Goal: Navigation & Orientation: Find specific page/section

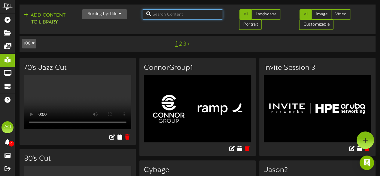
click at [169, 18] on input "text" at bounding box center [182, 14] width 81 height 10
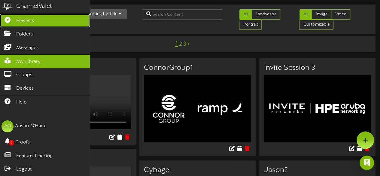
click at [23, 21] on span "Playlists" at bounding box center [25, 20] width 18 height 7
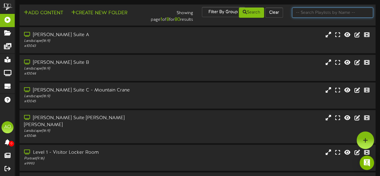
click at [321, 11] on input "text" at bounding box center [332, 13] width 81 height 10
type input "suite"
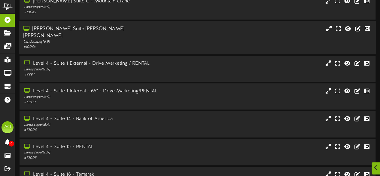
scroll to position [90, 0]
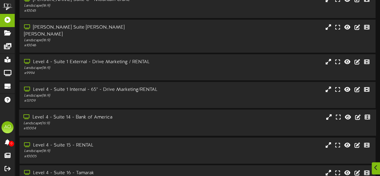
click at [139, 114] on div "Level 4 - Suite 14 - Bank of America" at bounding box center [93, 117] width 140 height 7
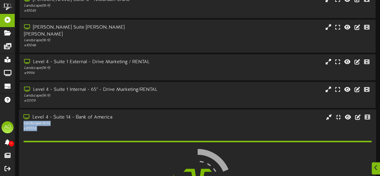
drag, startPoint x: 139, startPoint y: 113, endPoint x: 195, endPoint y: 120, distance: 56.0
click at [195, 120] on div "Level 4 - Suite 14 - Bank of America Landscape ( 16:9 ) # 10004" at bounding box center [197, 122] width 357 height 17
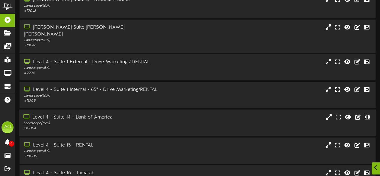
click at [88, 114] on div "Level 4 - Suite 14 - Bank of America" at bounding box center [93, 117] width 140 height 7
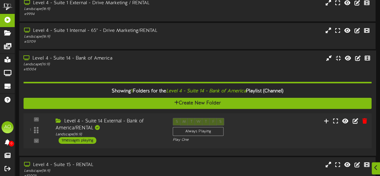
scroll to position [230, 0]
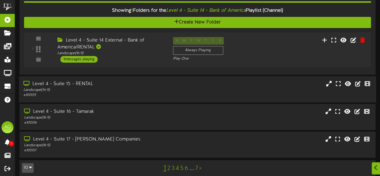
click at [83, 92] on div "# 10005" at bounding box center [93, 94] width 140 height 5
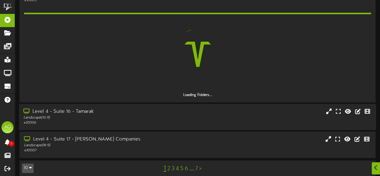
click at [88, 115] on div "Landscape ( 16:9 )" at bounding box center [93, 117] width 140 height 5
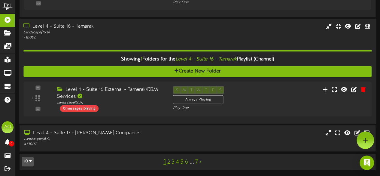
scroll to position [385, 0]
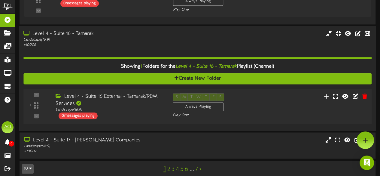
click at [125, 89] on div "1 Landscape (" at bounding box center [197, 106] width 351 height 35
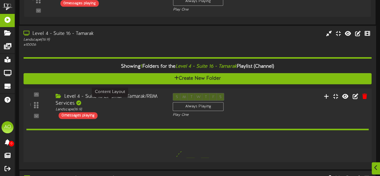
scroll to position [401, 0]
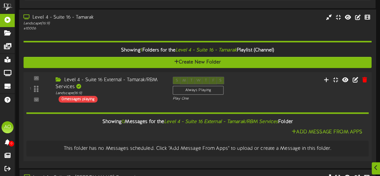
click at [129, 77] on div "Level 4 - Suite 16 External - Tamarak/RBM Services" at bounding box center [110, 84] width 108 height 14
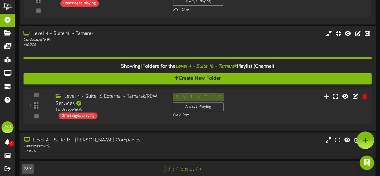
click at [121, 93] on div "Level 4 - Suite 16 External - Tamarak/RBM Services" at bounding box center [110, 100] width 108 height 14
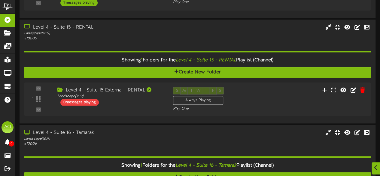
scroll to position [438, 0]
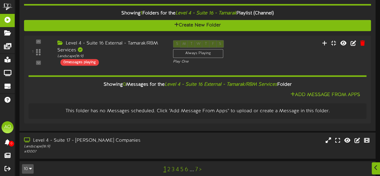
click at [200, 166] on link ">" at bounding box center [200, 169] width 2 height 7
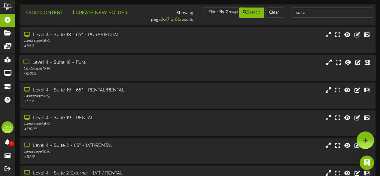
click at [106, 64] on div "Level 4 - Suite 18 - Pura" at bounding box center [93, 62] width 140 height 7
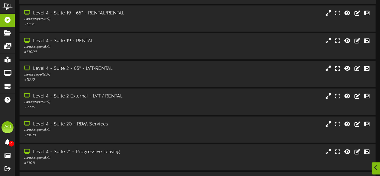
scroll to position [155, 0]
